Goal: Book appointment/travel/reservation

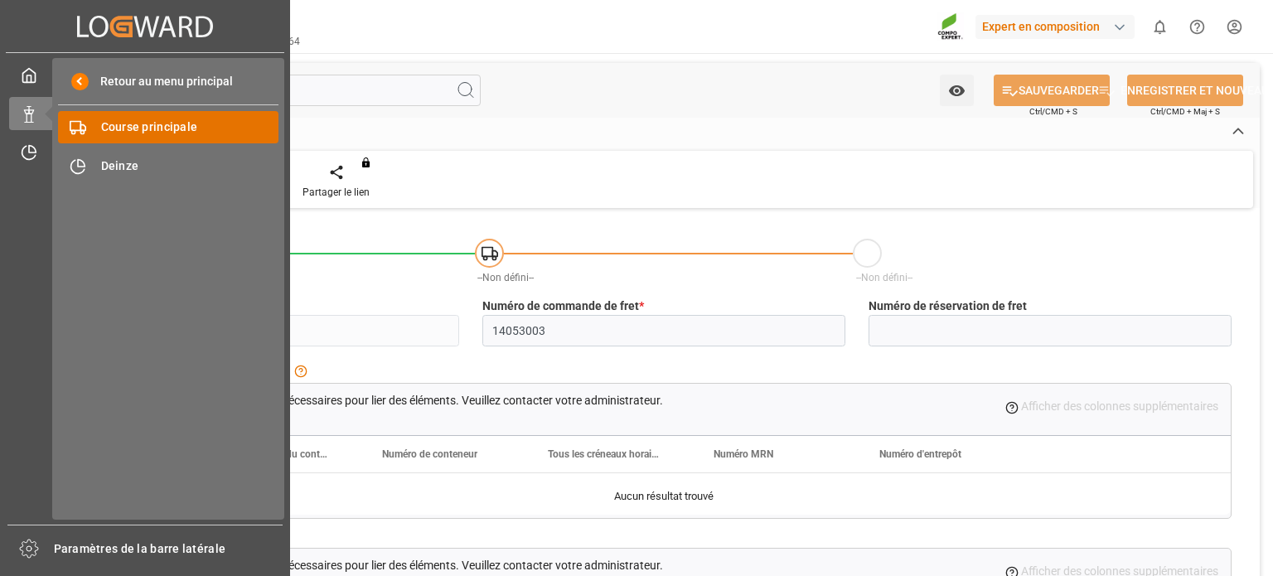
click at [132, 125] on font "Course principale" at bounding box center [149, 126] width 97 height 13
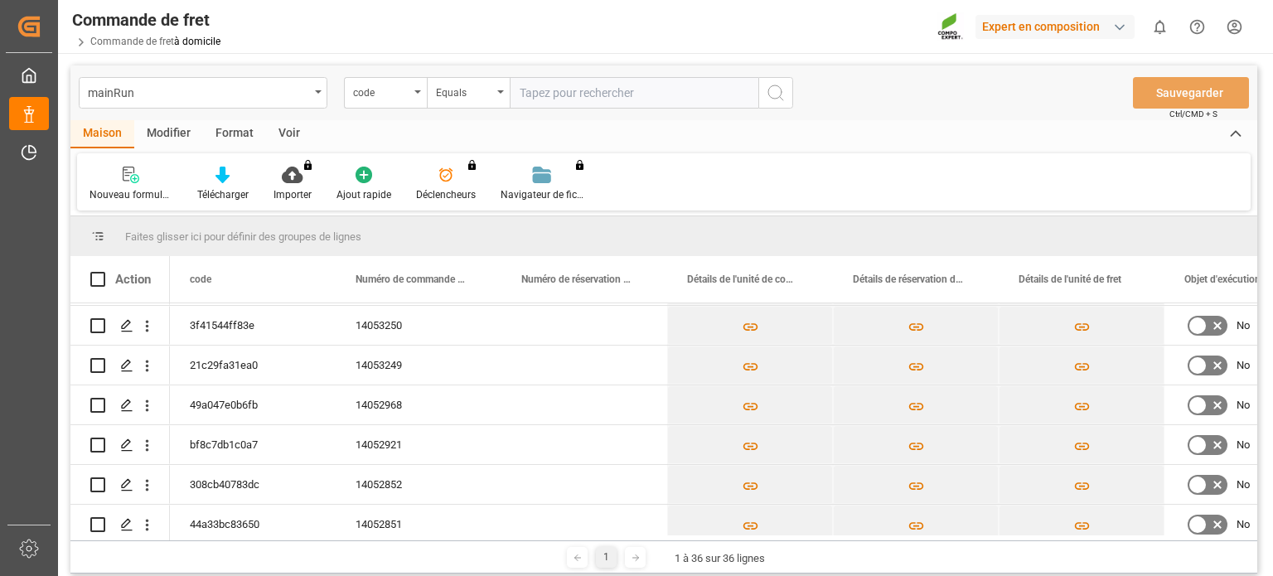
scroll to position [280, 0]
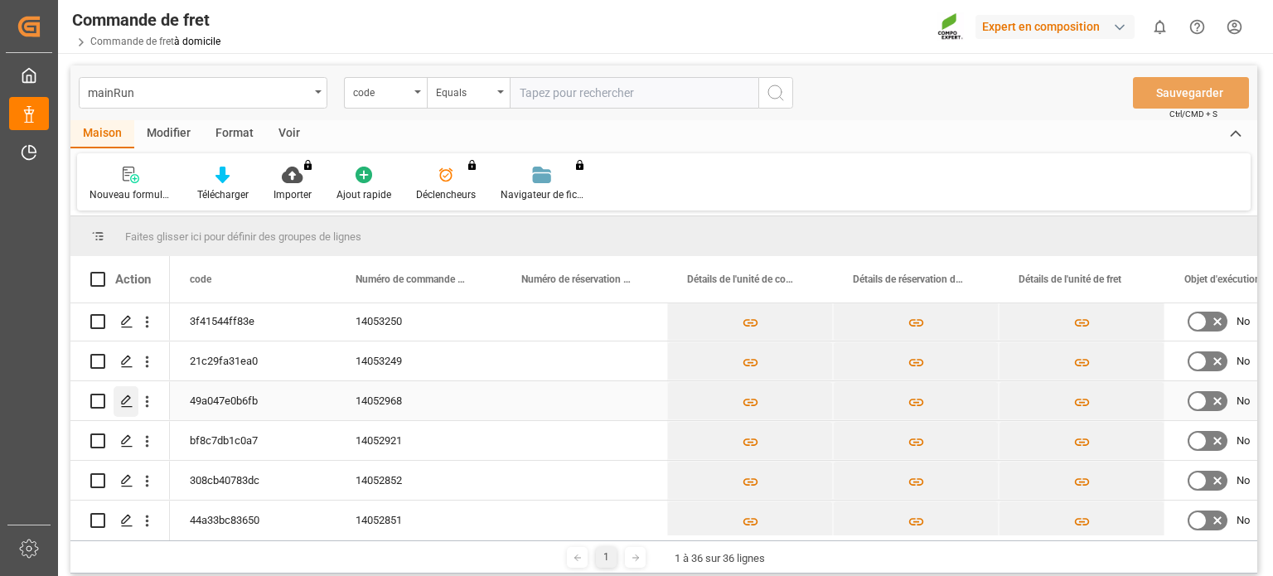
click at [128, 404] on icon "Appuyez sur ESPACE pour sélectionner cette ligne." at bounding box center [126, 400] width 13 height 13
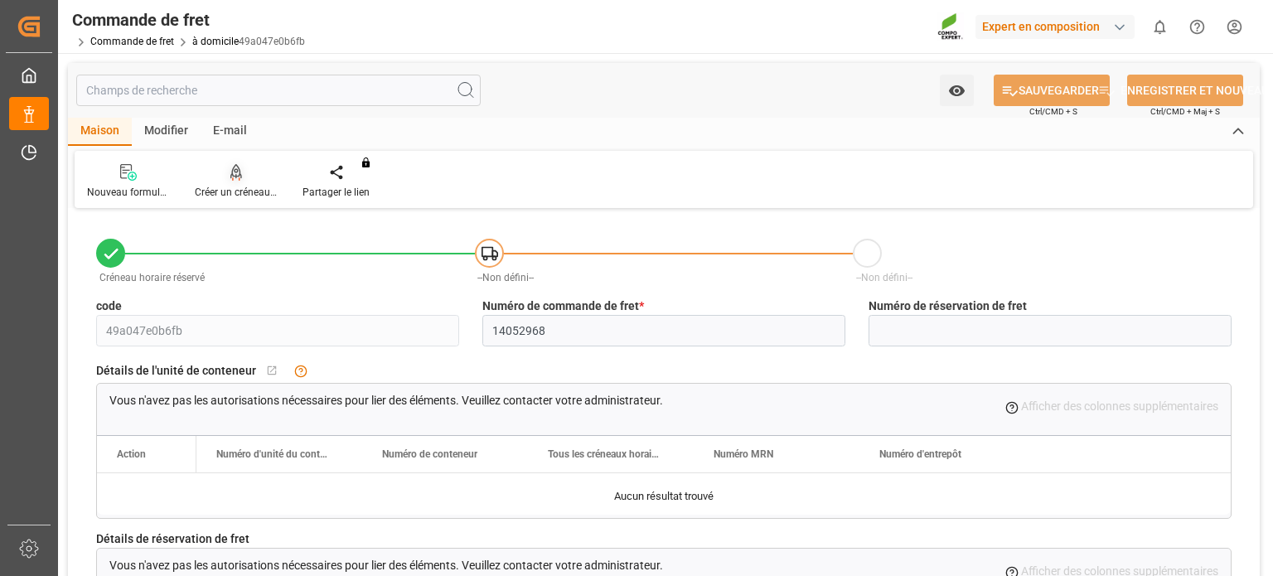
click at [237, 196] on font "Créer un créneau horaire" at bounding box center [249, 192] width 109 height 12
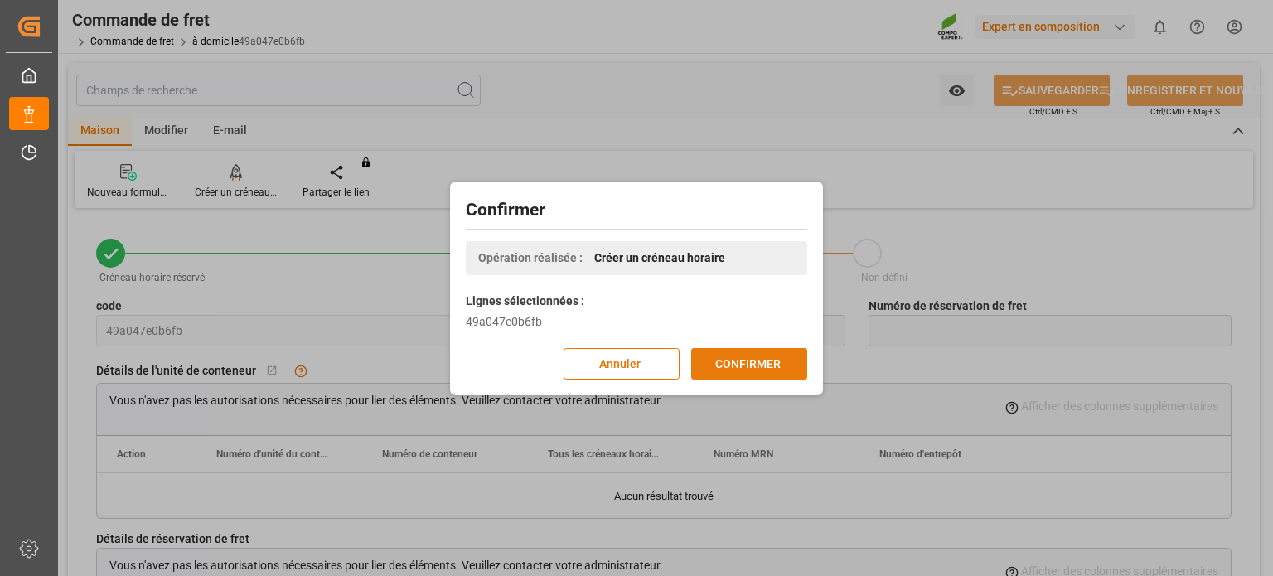
click at [733, 365] on font "CONFIRMER" at bounding box center [747, 362] width 65 height 13
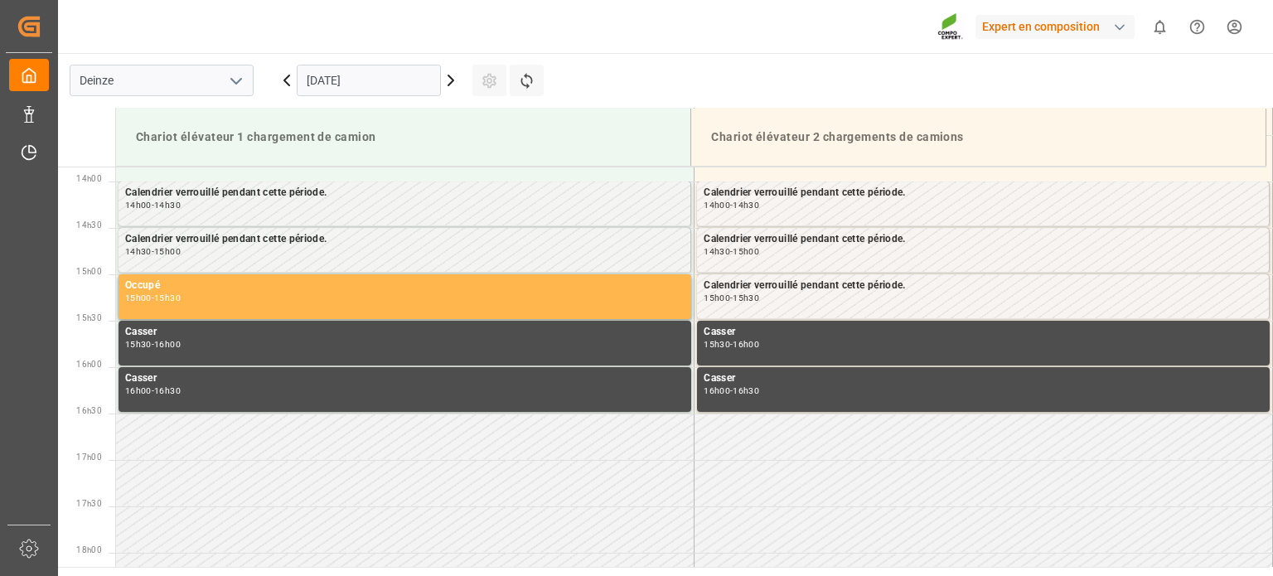
scroll to position [1289, 0]
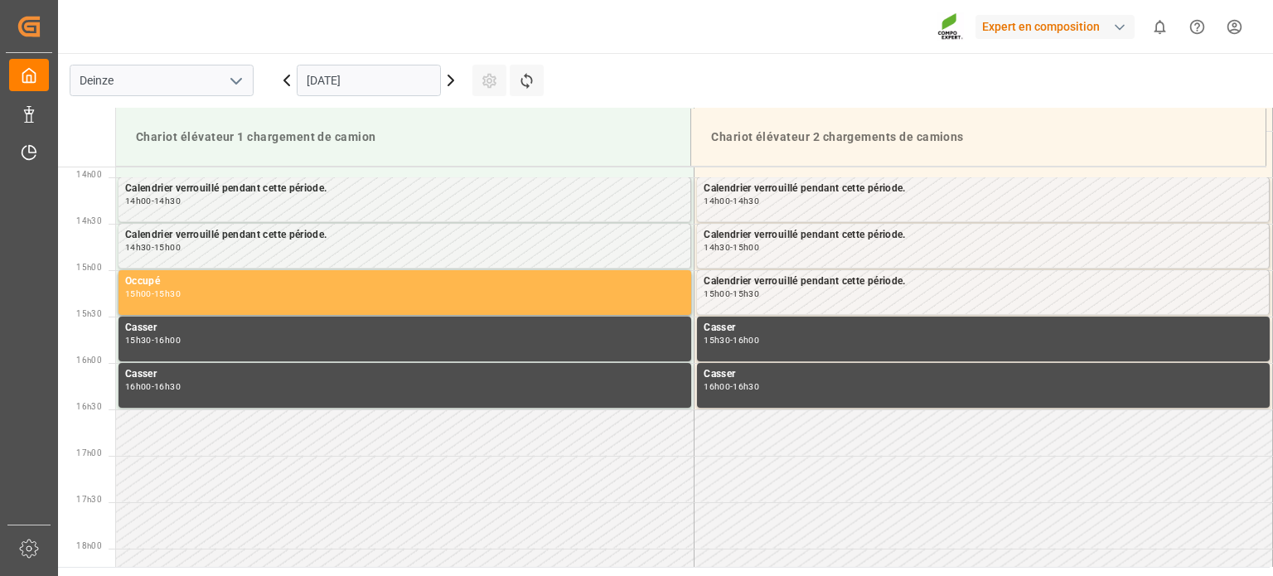
click at [448, 83] on icon at bounding box center [451, 80] width 20 height 20
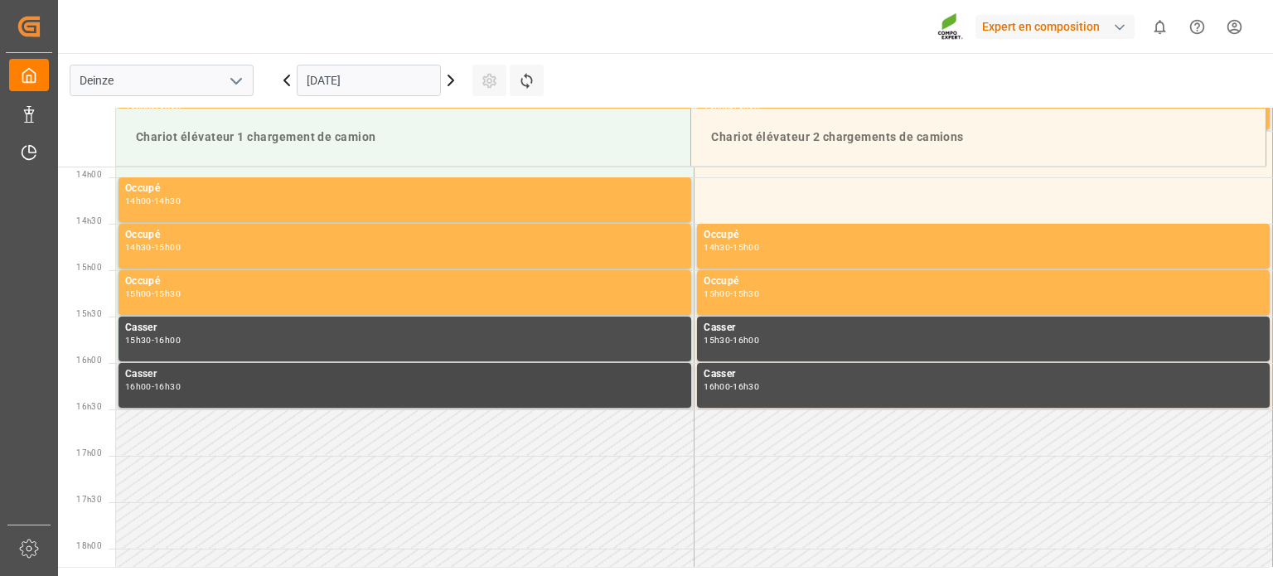
scroll to position [1206, 0]
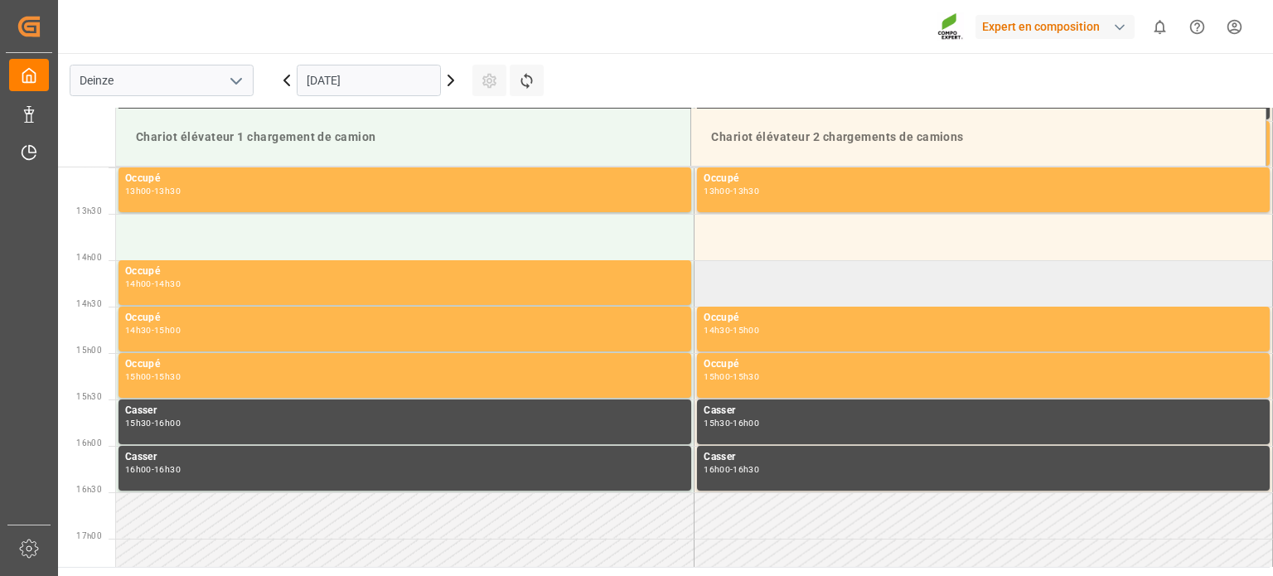
click at [727, 281] on td at bounding box center [983, 283] width 578 height 46
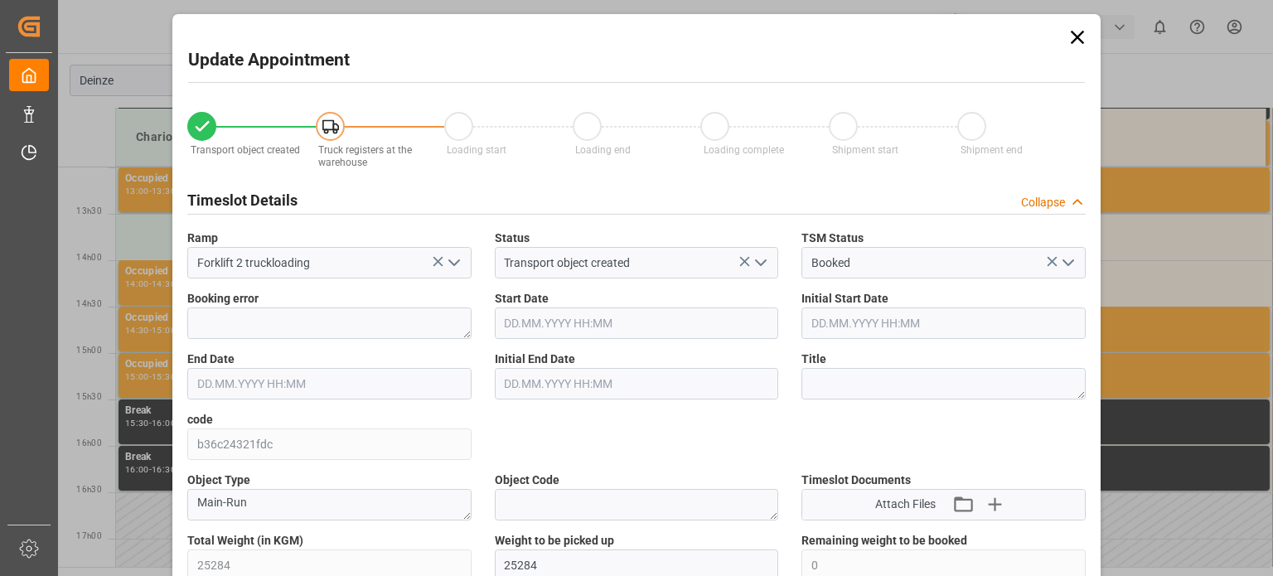
type input "03.10.2025 14:00"
type input "03.10.2025 14:30"
type input "26.09.2025 09:52"
type input "02.10.2025 12:44"
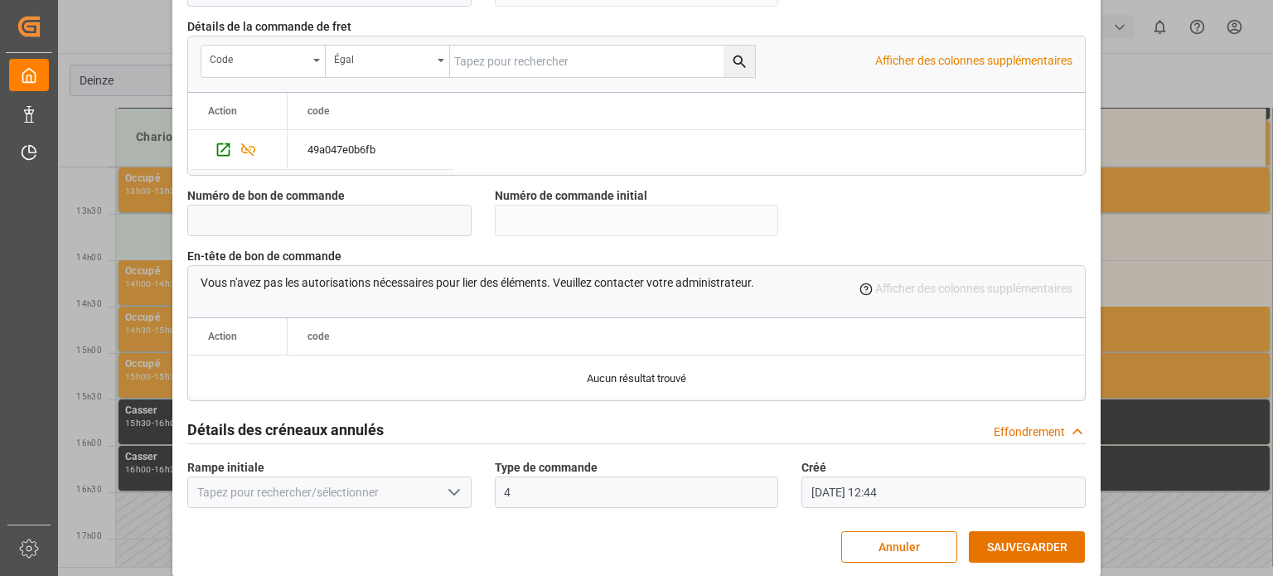
scroll to position [1604, 0]
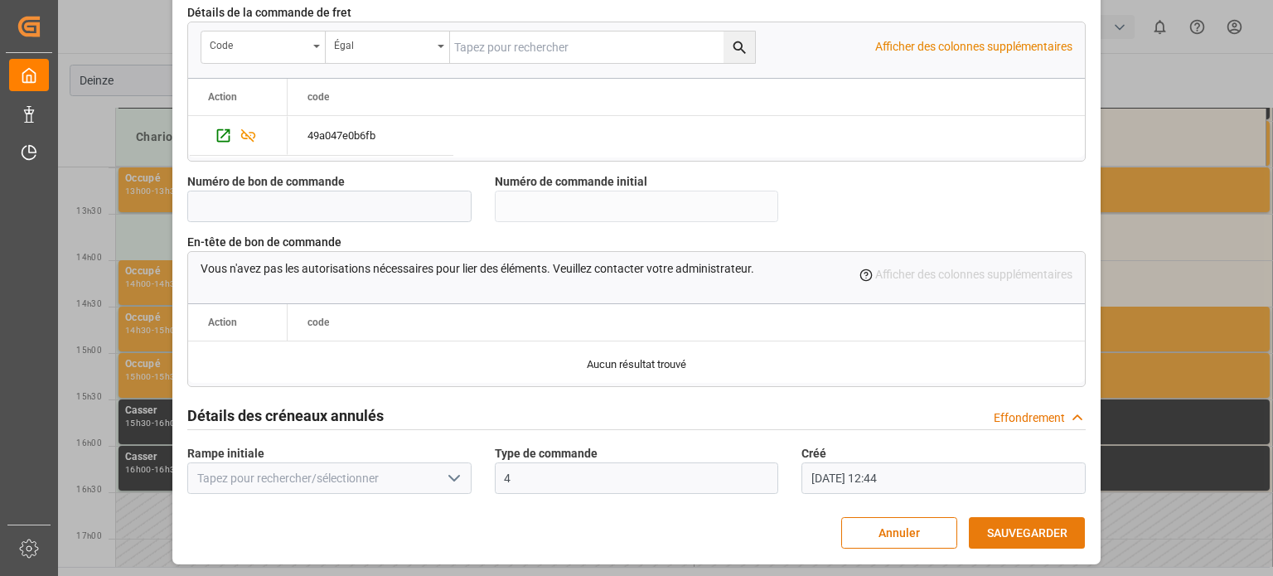
click at [990, 526] on font "SAUVEGARDER" at bounding box center [1027, 532] width 80 height 13
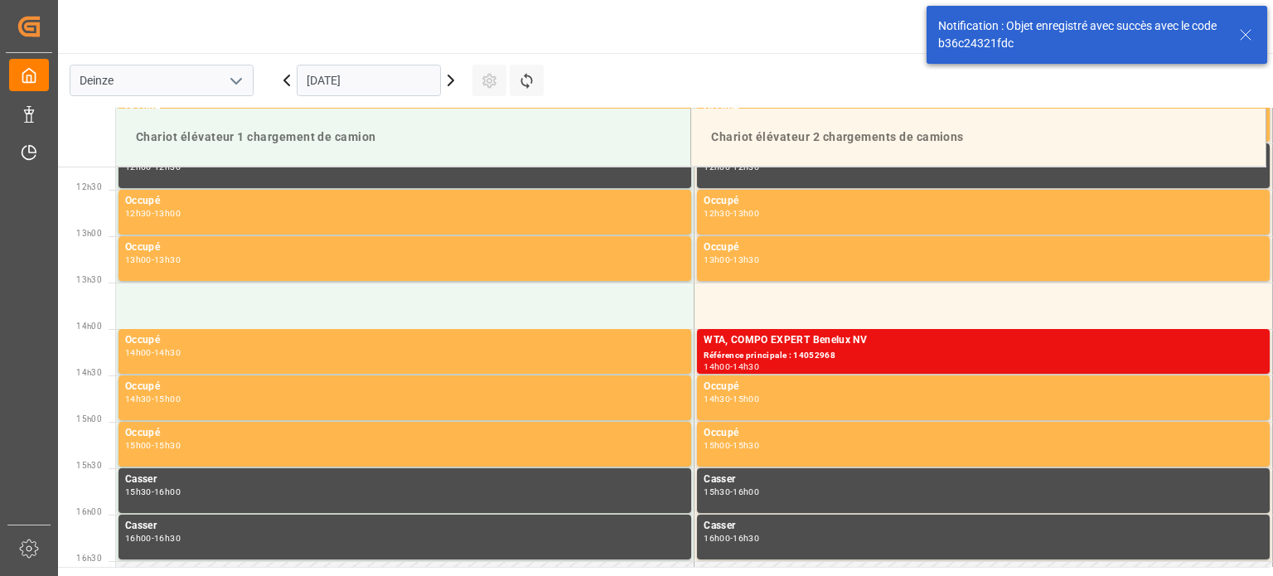
scroll to position [1138, 0]
